Goal: Information Seeking & Learning: Learn about a topic

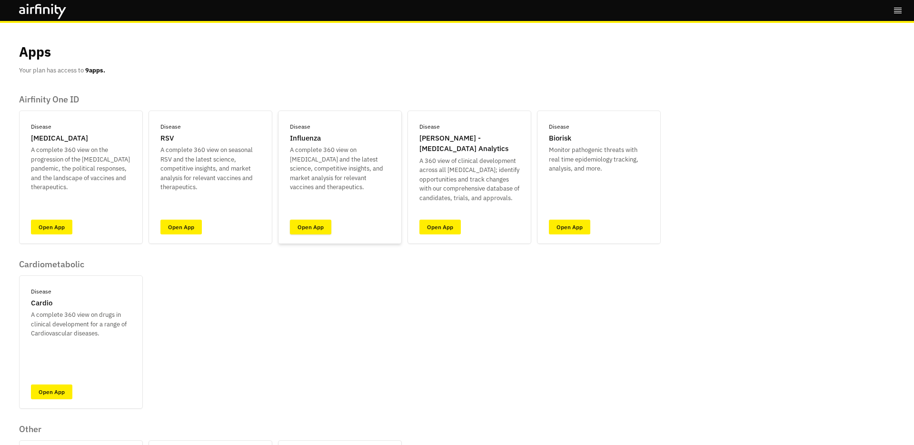
click at [306, 225] on link "Open App" at bounding box center [310, 226] width 41 height 15
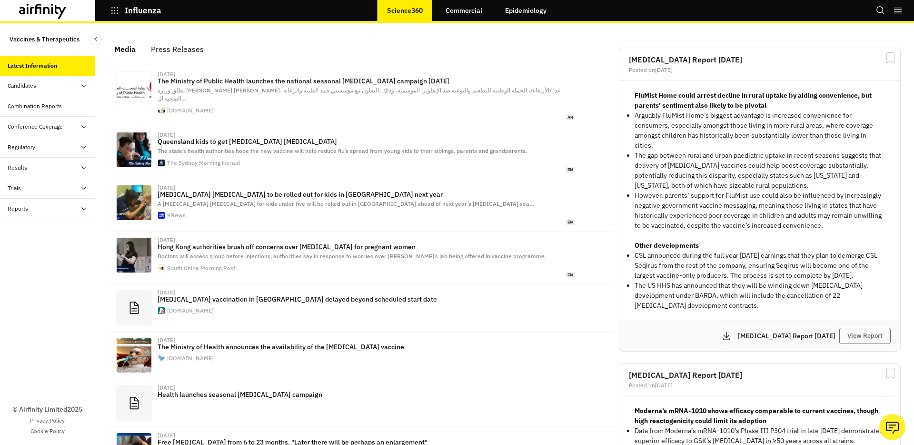
scroll to position [579, 286]
click at [878, 17] on button "Search" at bounding box center [881, 10] width 10 height 16
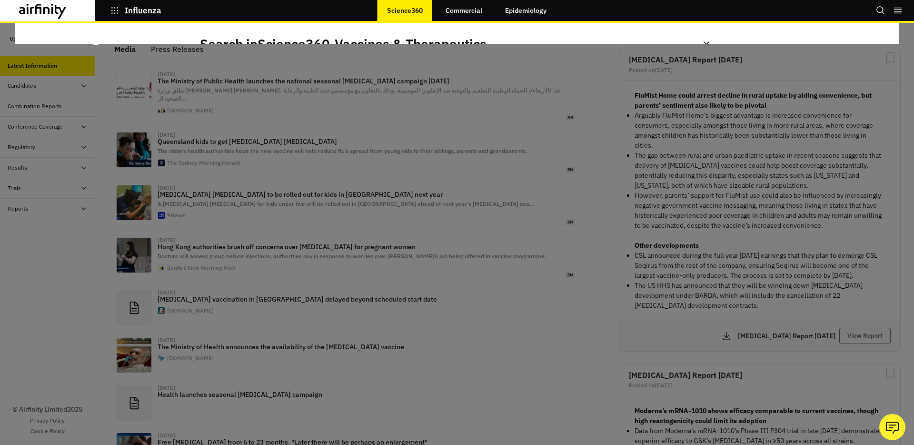
scroll to position [0, 0]
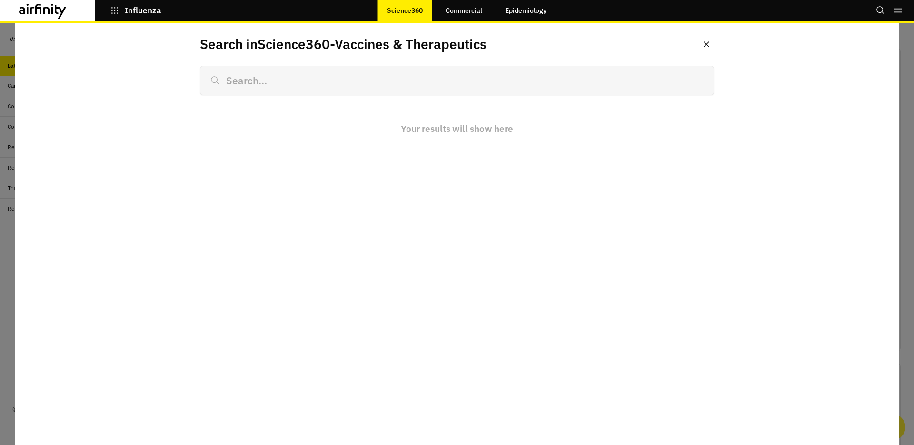
click at [877, 17] on button "Search" at bounding box center [881, 10] width 10 height 16
